Goal: Transaction & Acquisition: Purchase product/service

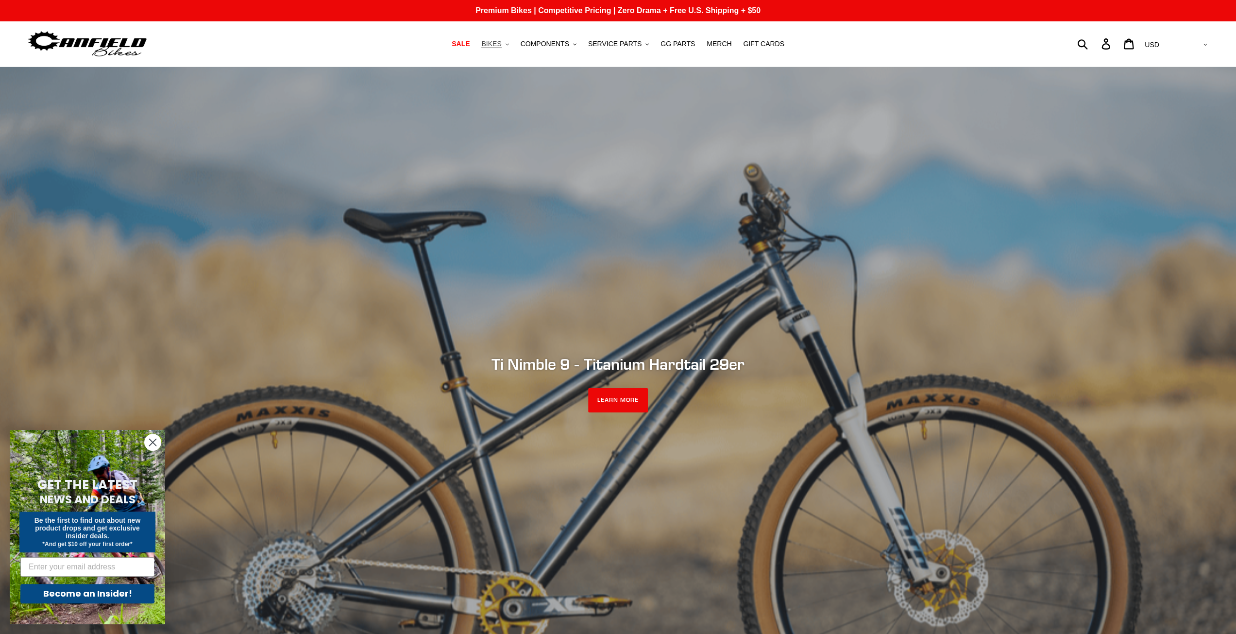
click at [501, 40] on span "BIKES" at bounding box center [491, 44] width 20 height 8
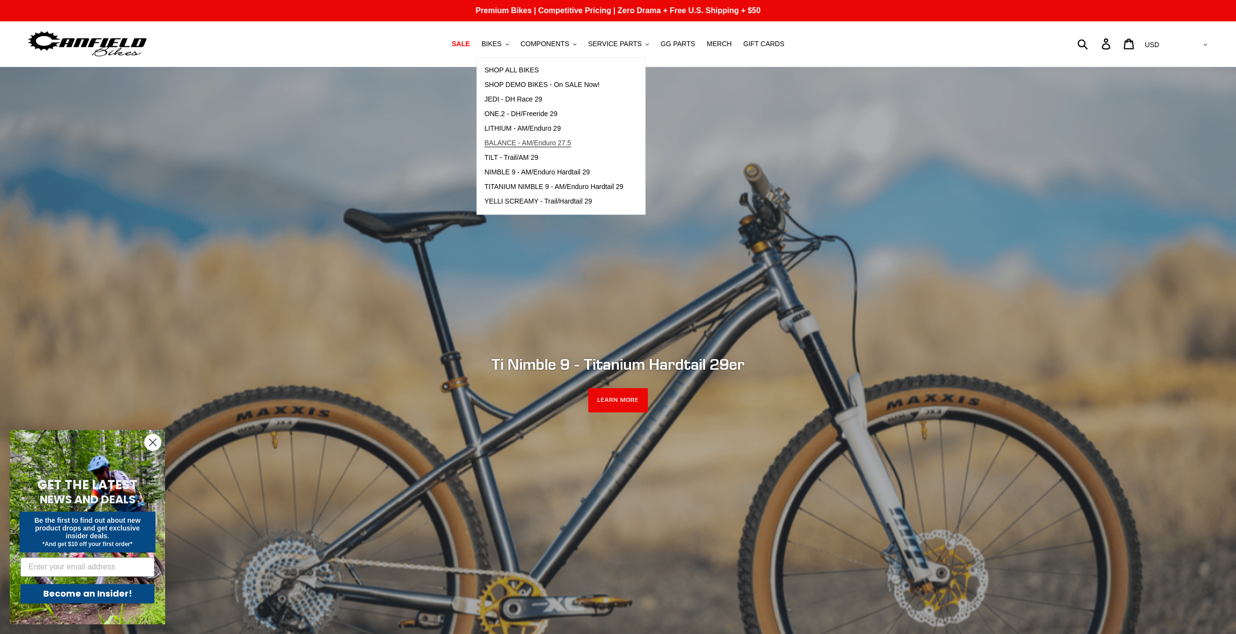
click at [519, 142] on span "BALANCE - AM/Enduro 27.5" at bounding box center [527, 143] width 86 height 8
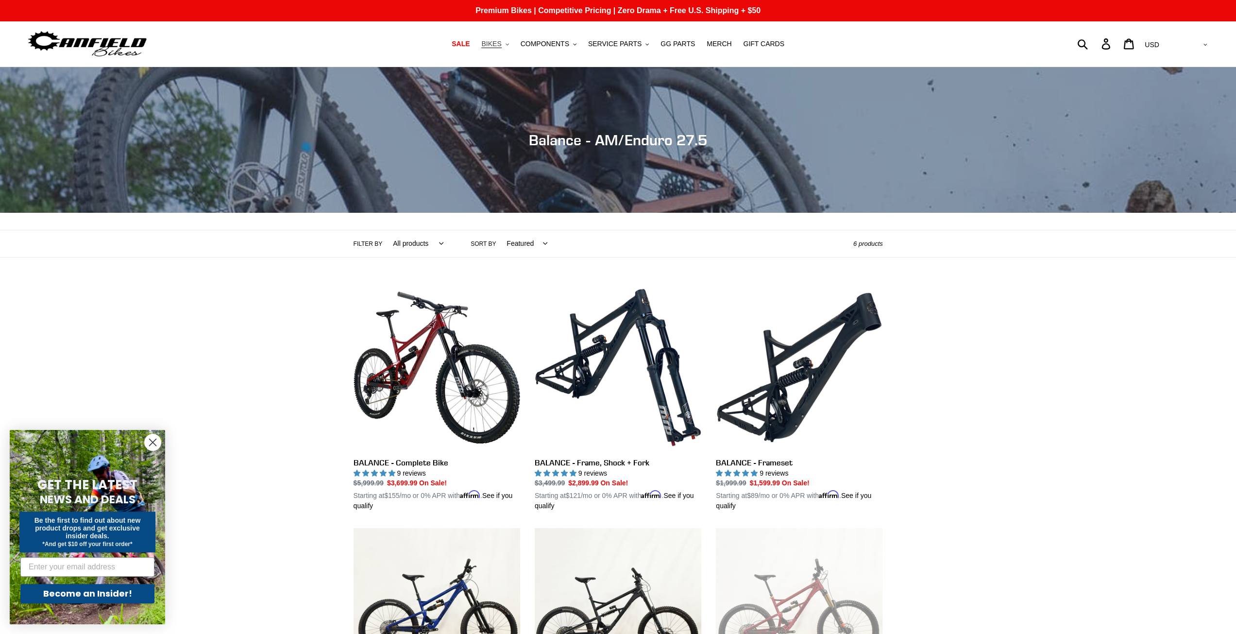
click at [501, 44] on span "BIKES" at bounding box center [491, 44] width 20 height 8
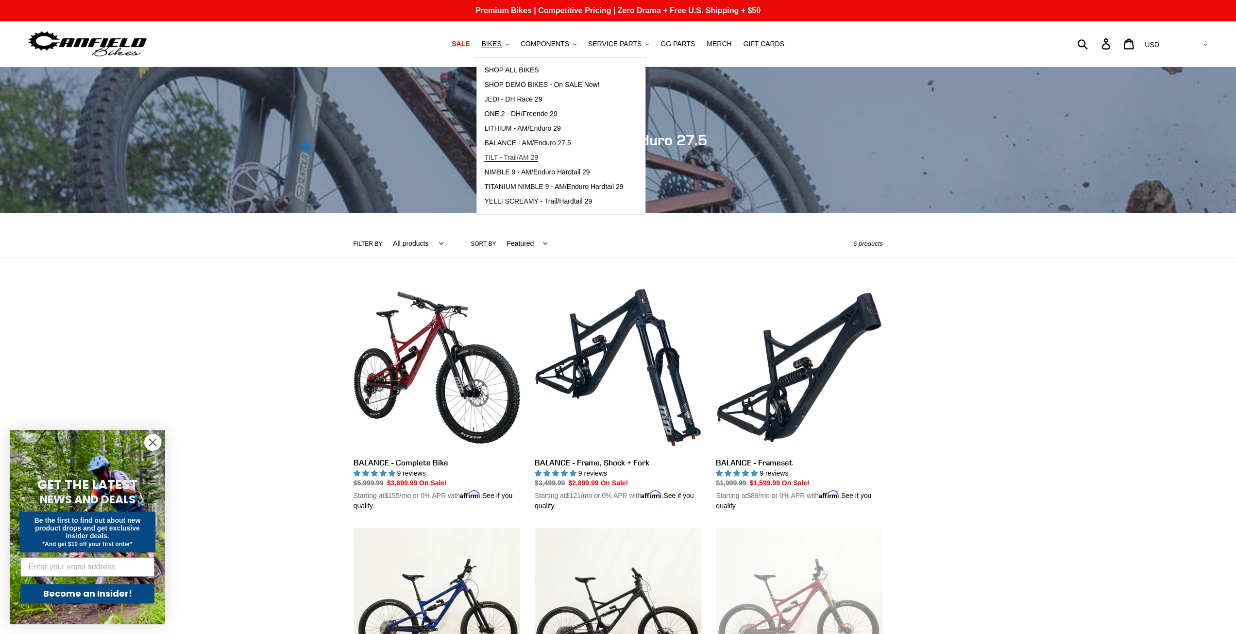
click at [506, 161] on span "TILT - Trail/AM 29" at bounding box center [511, 157] width 54 height 8
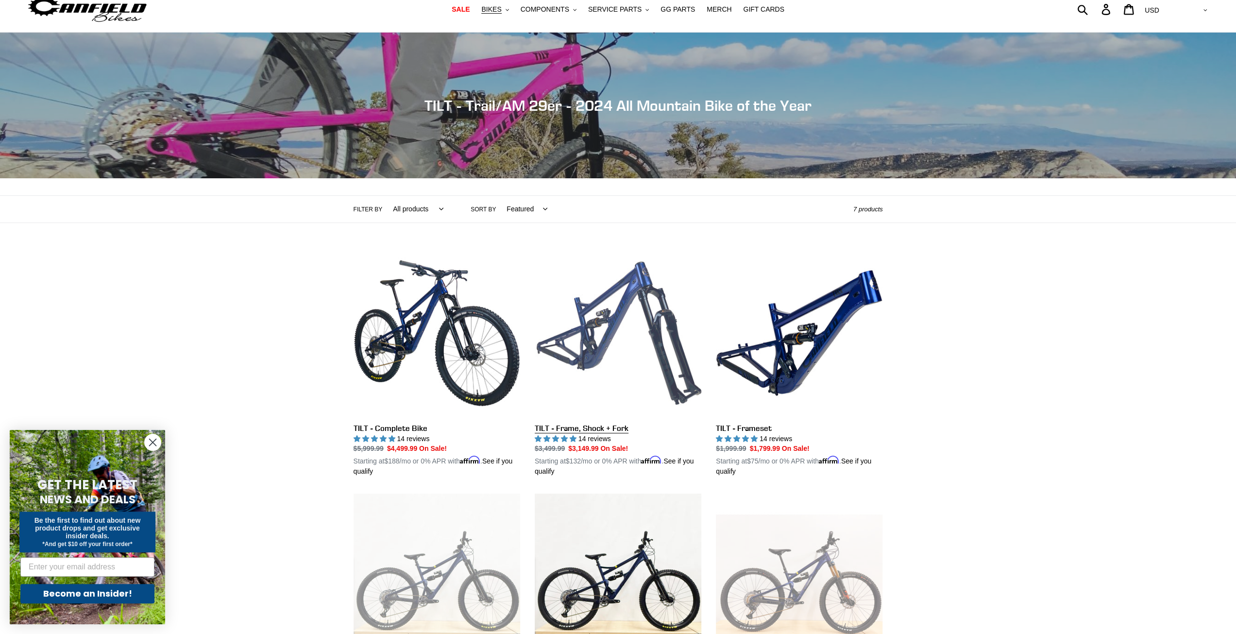
scroll to position [146, 0]
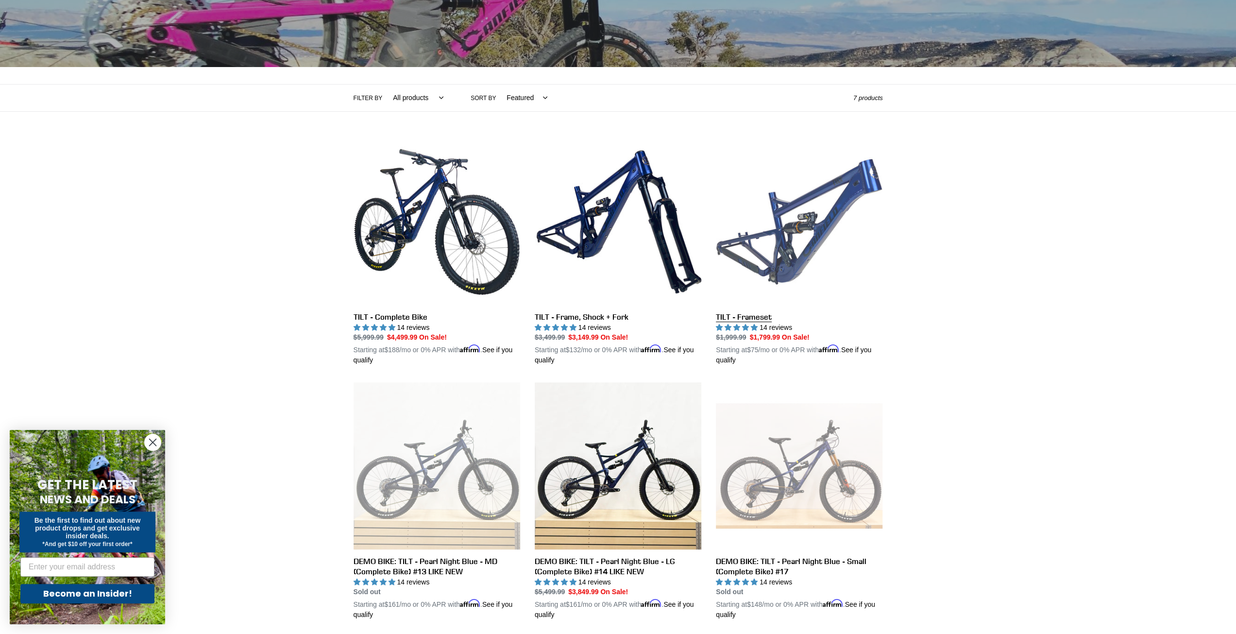
click at [780, 271] on link "TILT - Frameset" at bounding box center [799, 251] width 167 height 227
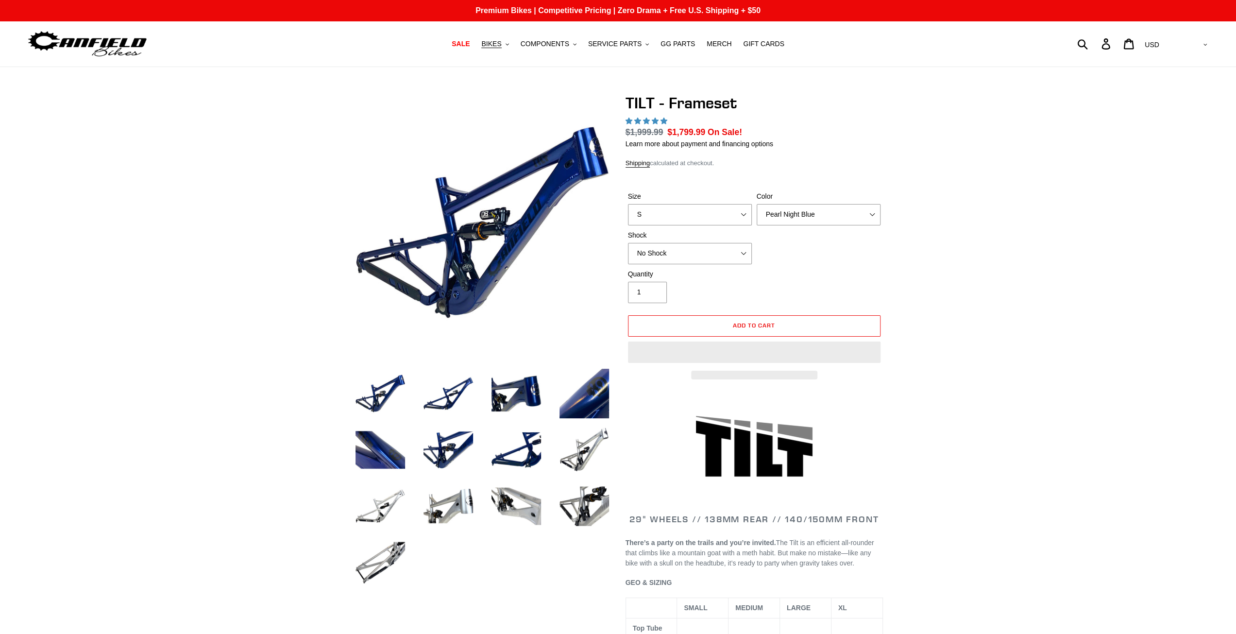
select select "highest-rating"
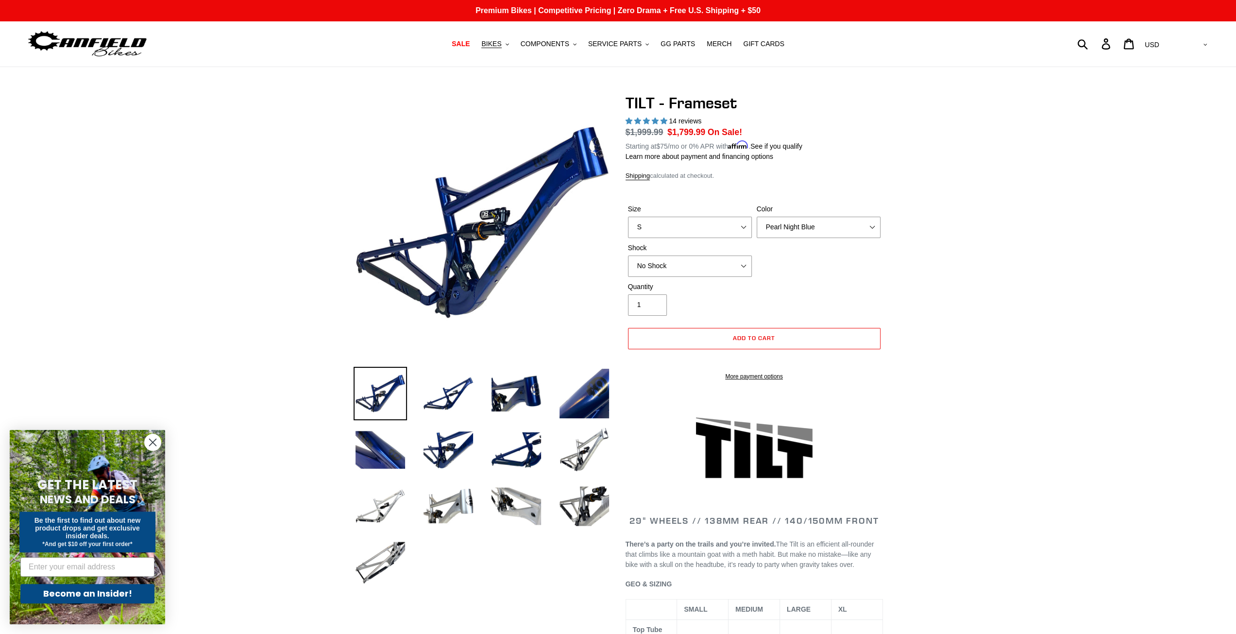
click at [728, 252] on div "Shock No Shock Cane Creek DB Kitsuma Air RockShox Deluxe Ultimate Fox FLOAT X E…" at bounding box center [689, 260] width 129 height 34
click at [736, 264] on select "No Shock Cane Creek DB Kitsuma Air RockShox Deluxe Ultimate Fox FLOAT X EXT Sto…" at bounding box center [690, 265] width 124 height 21
select select "Fox FLOAT X"
click at [628, 255] on select "No Shock Cane Creek DB Kitsuma Air RockShox Deluxe Ultimate Fox FLOAT X EXT Sto…" at bounding box center [690, 265] width 124 height 21
